Goal: Find specific page/section: Find specific page/section

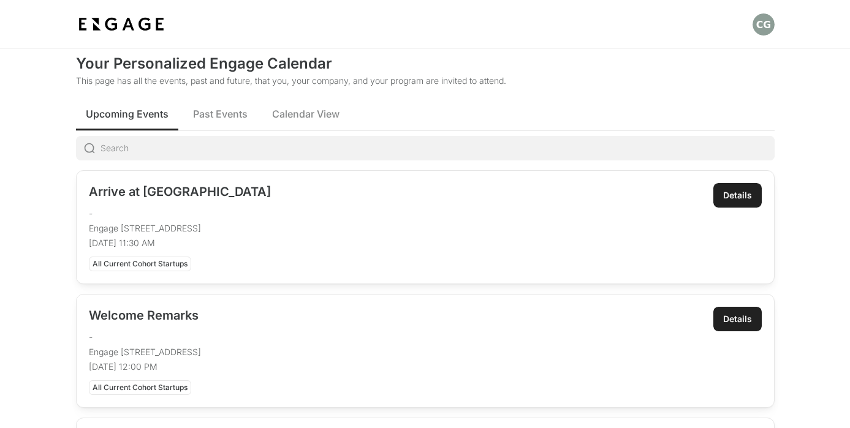
scroll to position [37, 0]
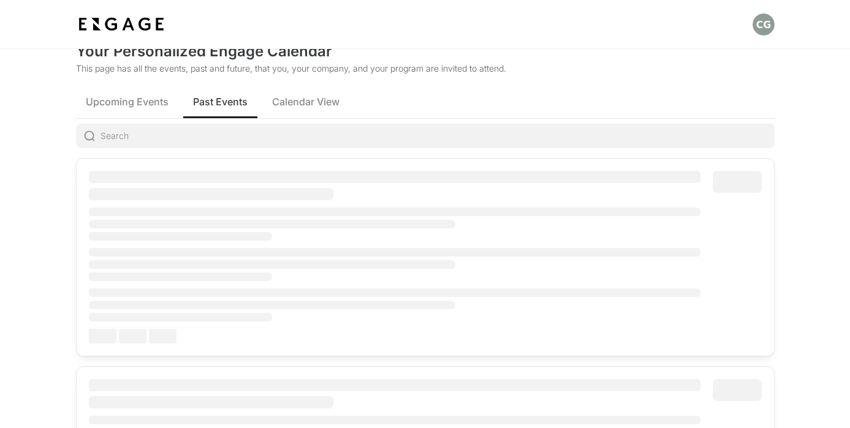
click at [241, 110] on button "Past Events" at bounding box center [220, 102] width 74 height 34
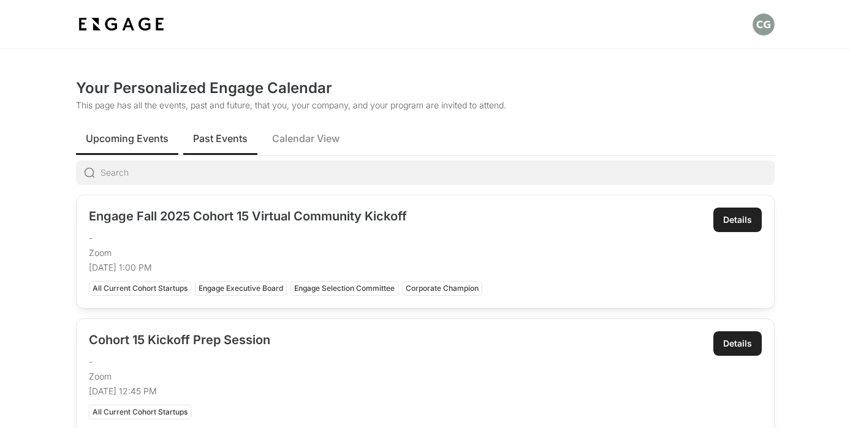
click at [100, 132] on span "Upcoming Events" at bounding box center [127, 138] width 83 height 15
